Goal: Information Seeking & Learning: Learn about a topic

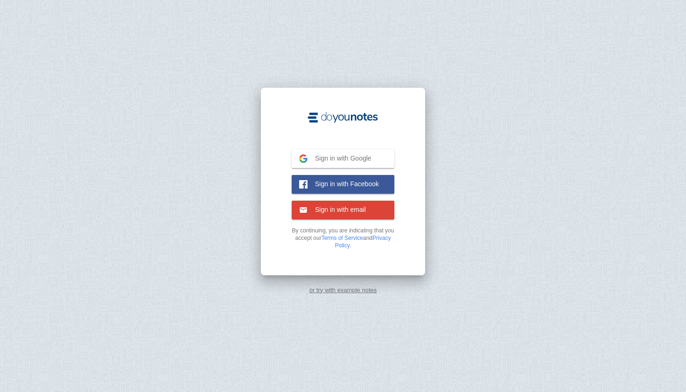
click at [352, 159] on span "Sign in with Google" at bounding box center [340, 158] width 64 height 8
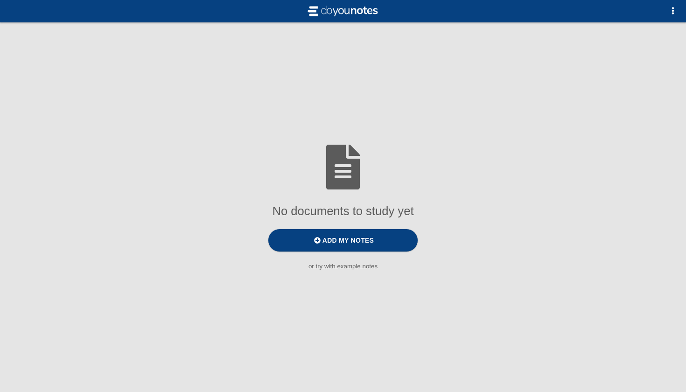
click at [362, 273] on div "No documents to study yet Add my notes or try with example notes" at bounding box center [343, 207] width 686 height 140
click at [362, 268] on small "or try with example notes" at bounding box center [343, 266] width 686 height 7
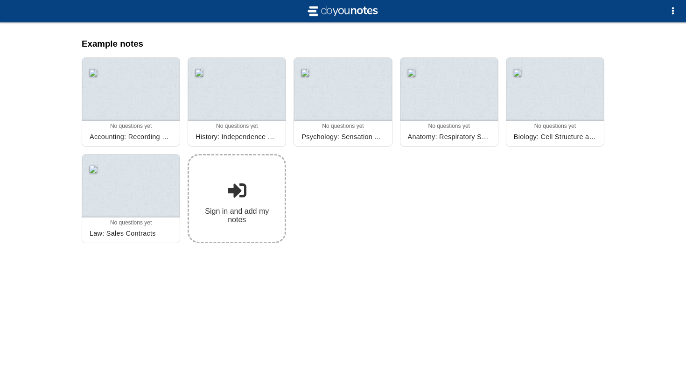
click at [245, 186] on span at bounding box center [237, 190] width 19 height 19
